Goal: Transaction & Acquisition: Purchase product/service

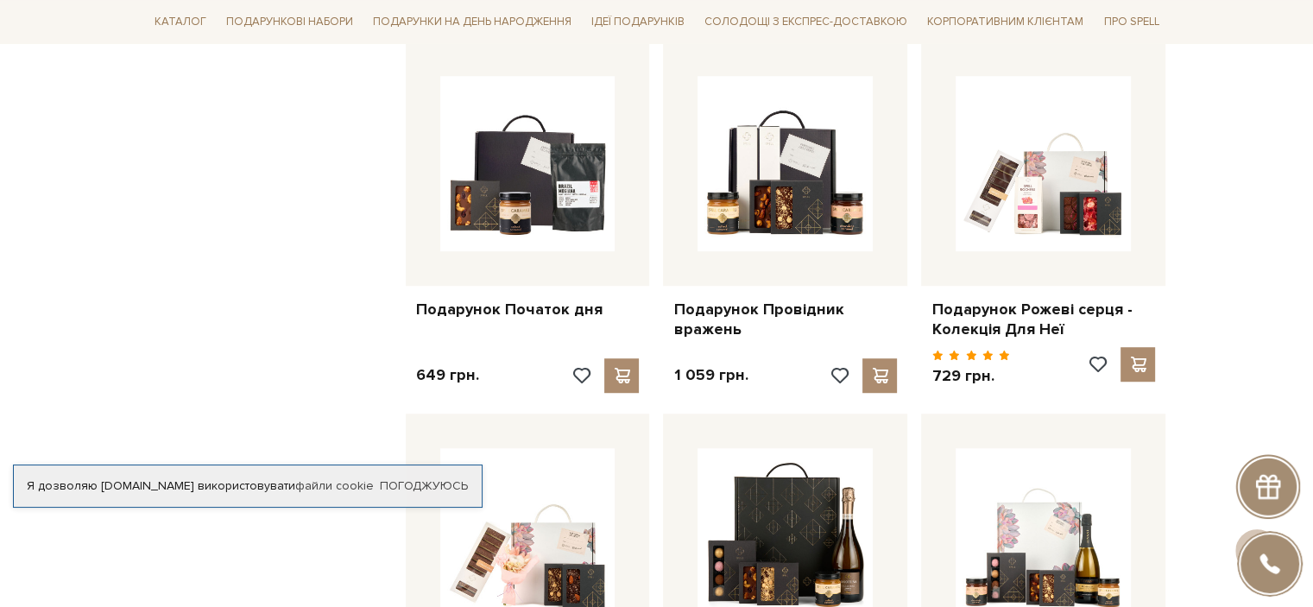
scroll to position [1036, 0]
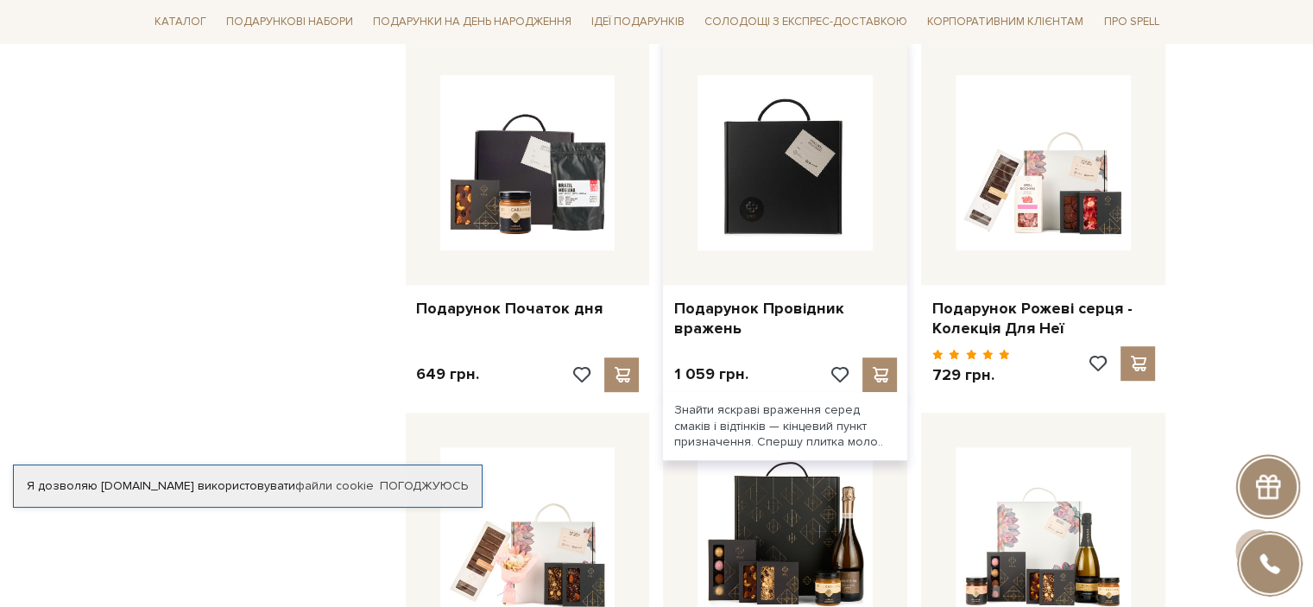
click at [785, 180] on img at bounding box center [784, 162] width 175 height 175
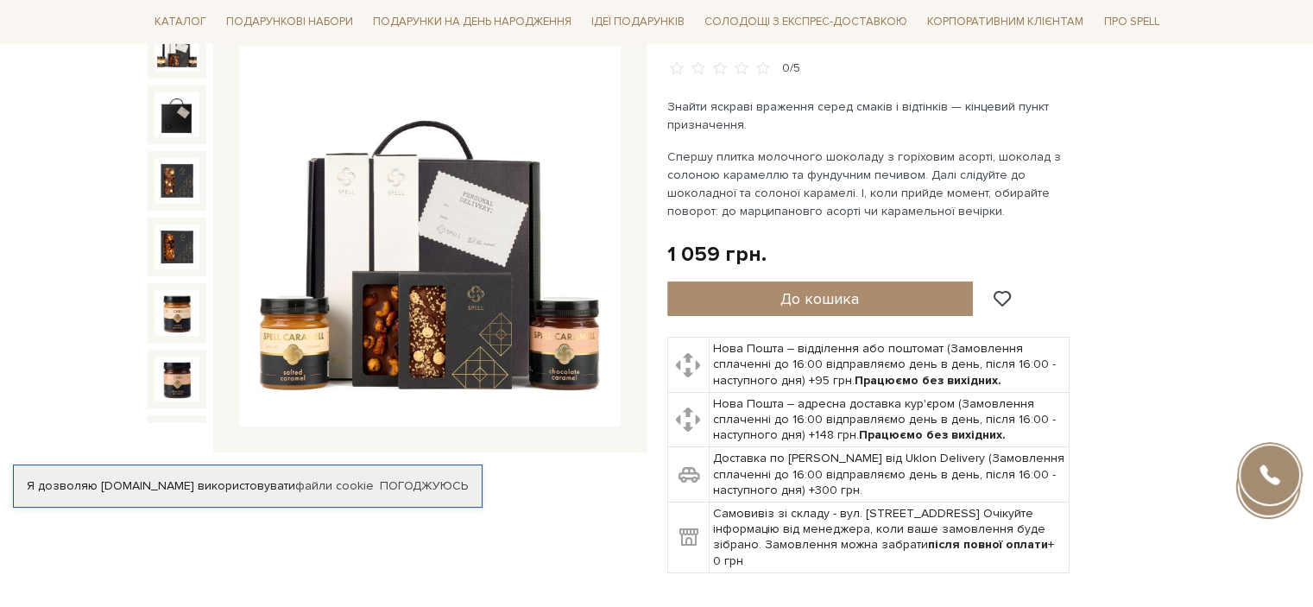
scroll to position [259, 0]
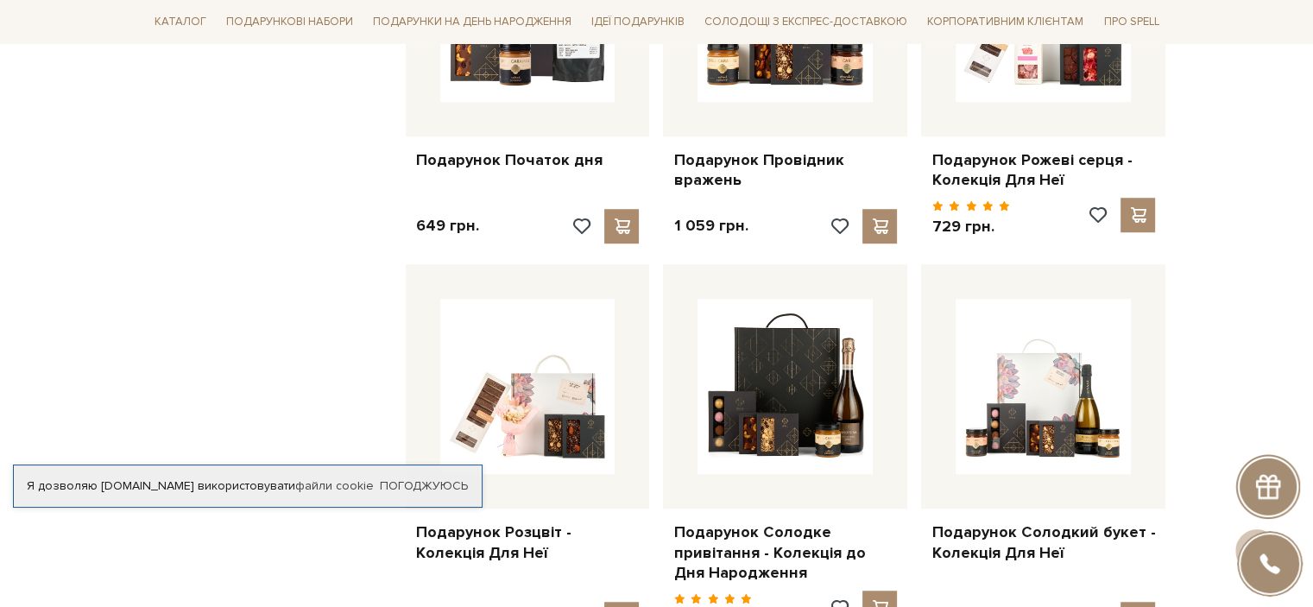
scroll to position [863, 0]
